Goal: Task Accomplishment & Management: Complete application form

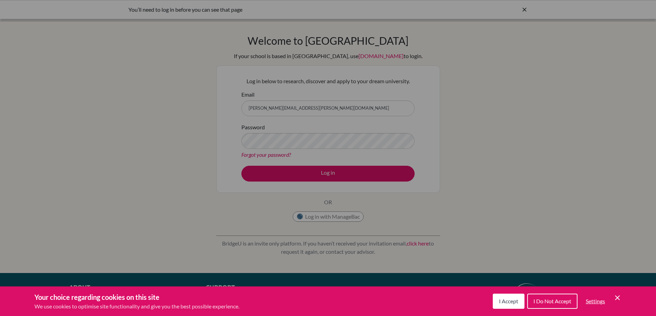
click at [307, 176] on div "Cookie Preferences" at bounding box center [328, 158] width 656 height 316
click at [497, 304] on button "I Accept" at bounding box center [509, 301] width 32 height 15
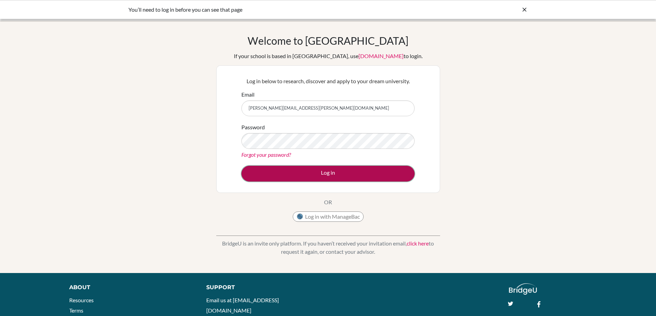
click at [368, 177] on button "Log in" at bounding box center [327, 174] width 173 height 16
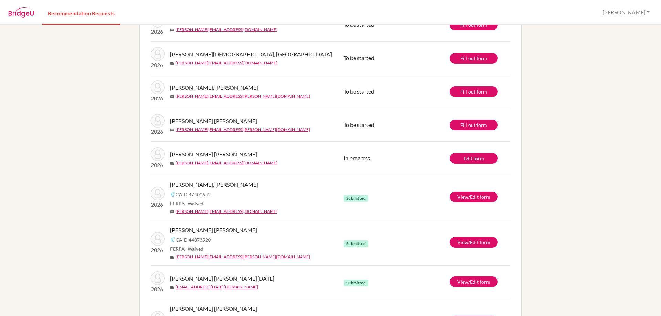
scroll to position [172, 0]
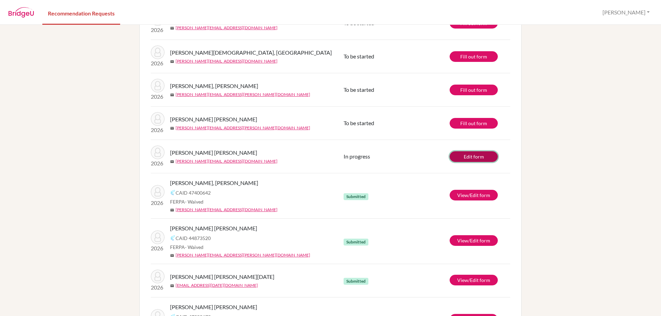
click at [479, 158] on link "Edit form" at bounding box center [474, 156] width 48 height 11
